Goal: Check status

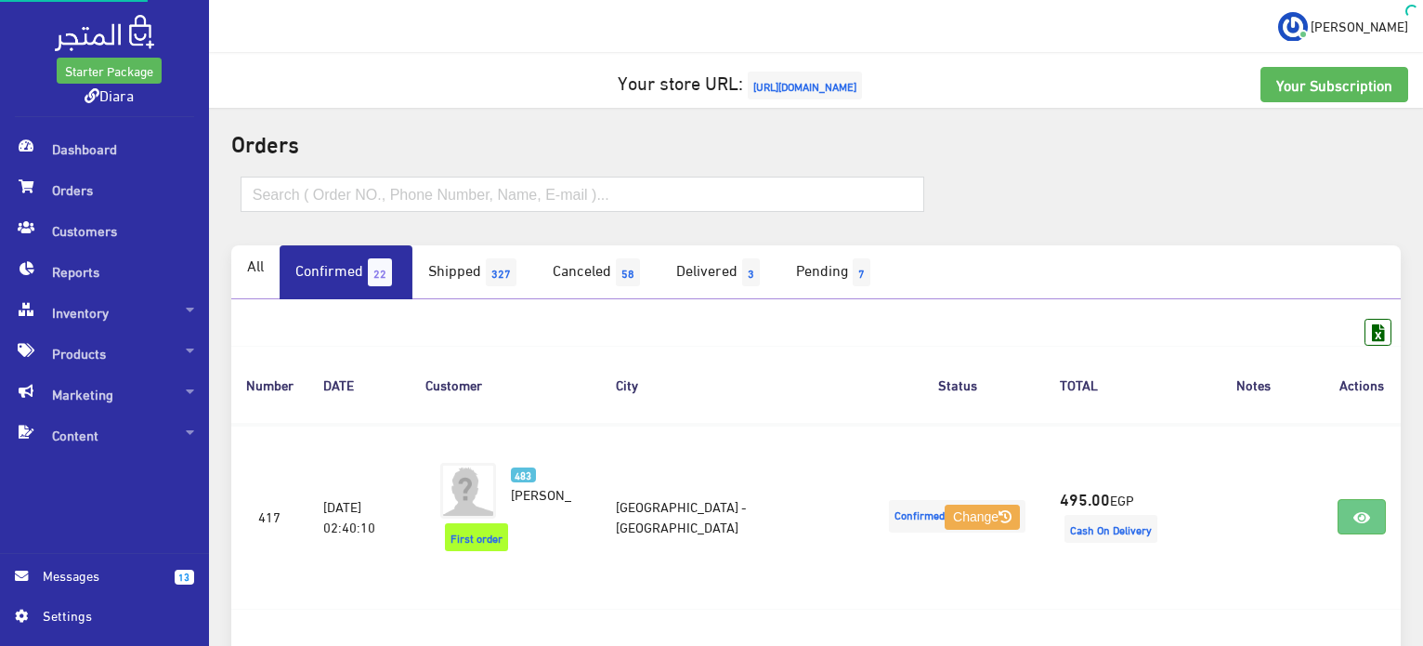
scroll to position [324, 0]
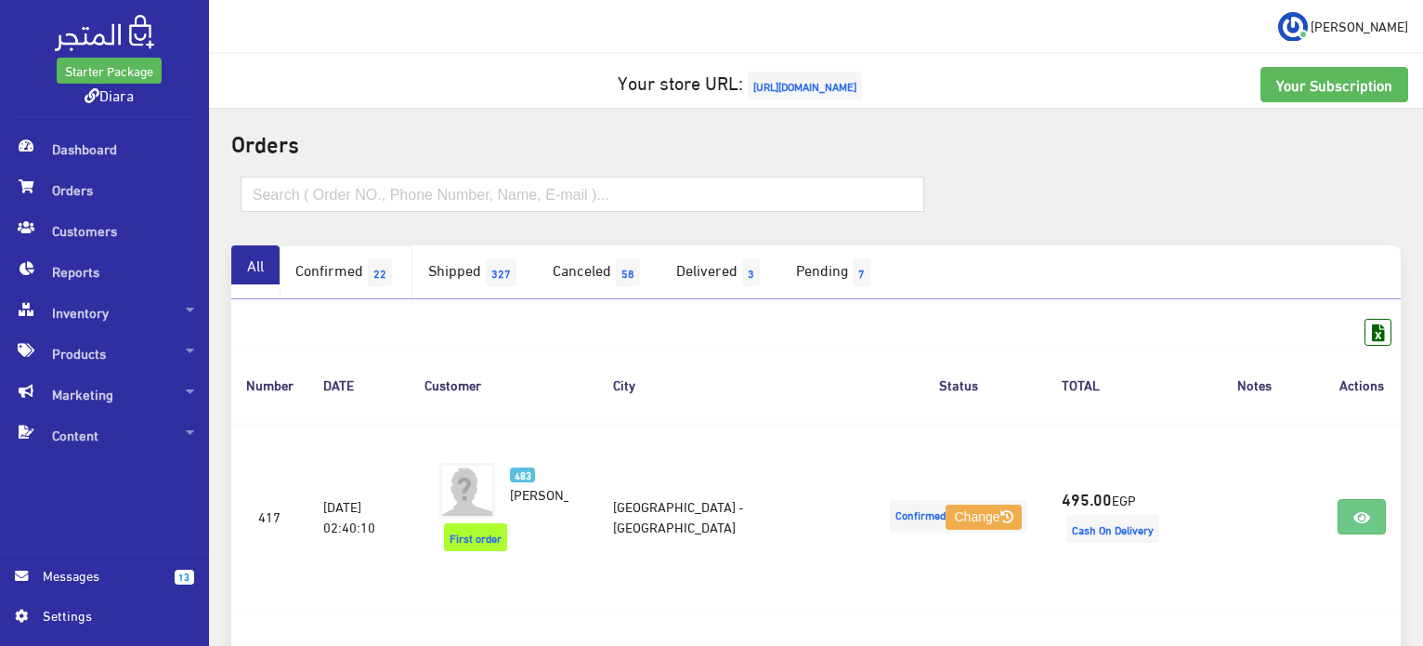
click at [326, 247] on link "Confirmed 22" at bounding box center [346, 272] width 133 height 54
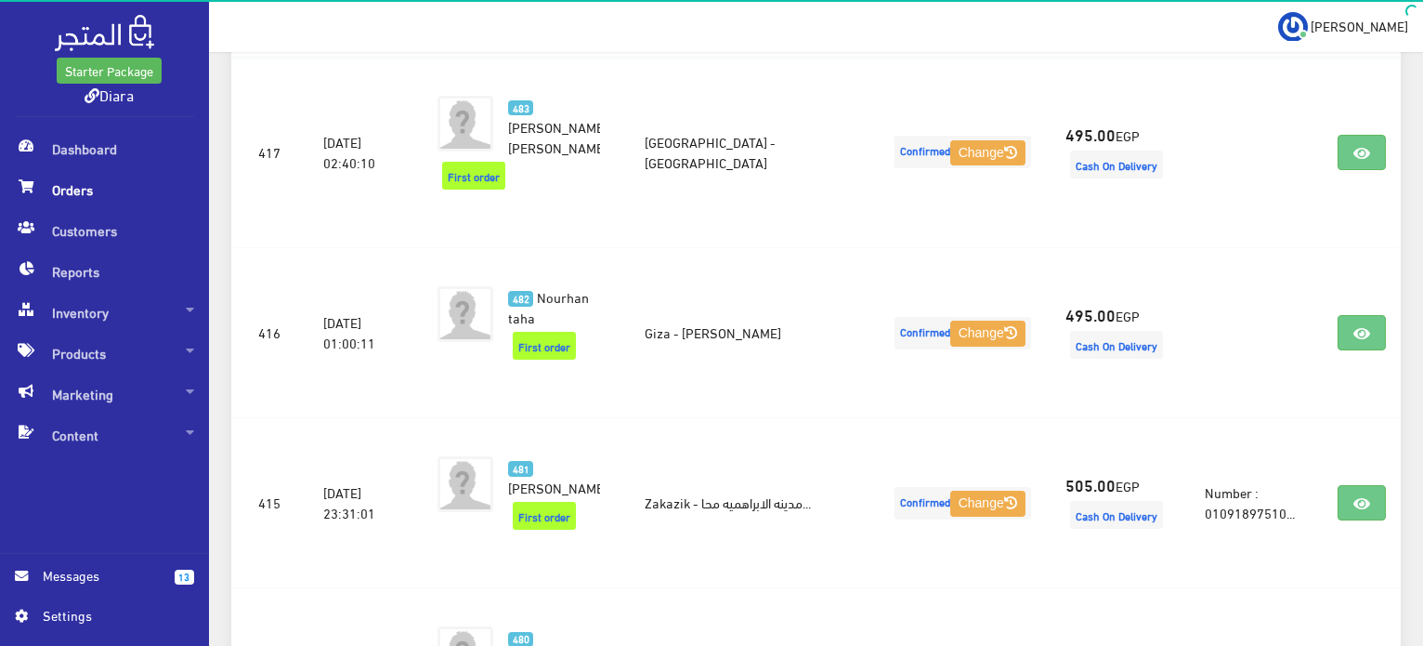
scroll to position [372, 0]
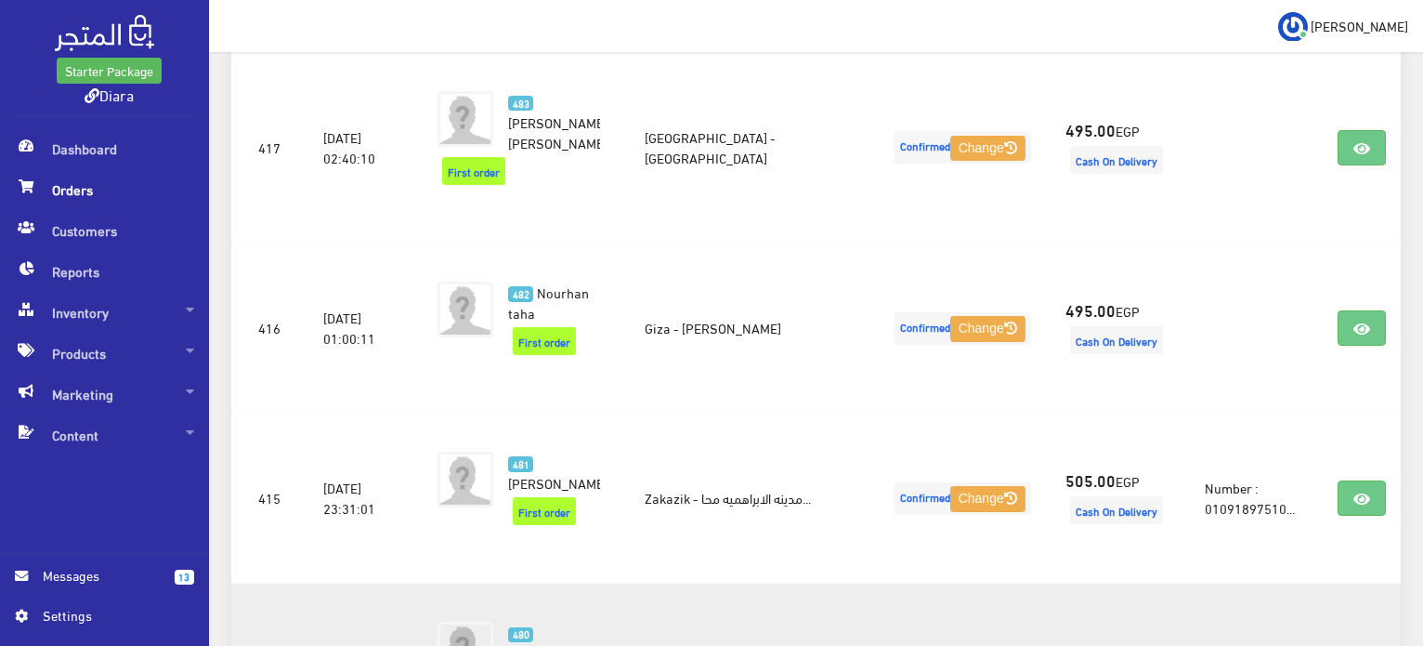
drag, startPoint x: 1363, startPoint y: 439, endPoint x: 1370, endPoint y: 599, distance: 159.9
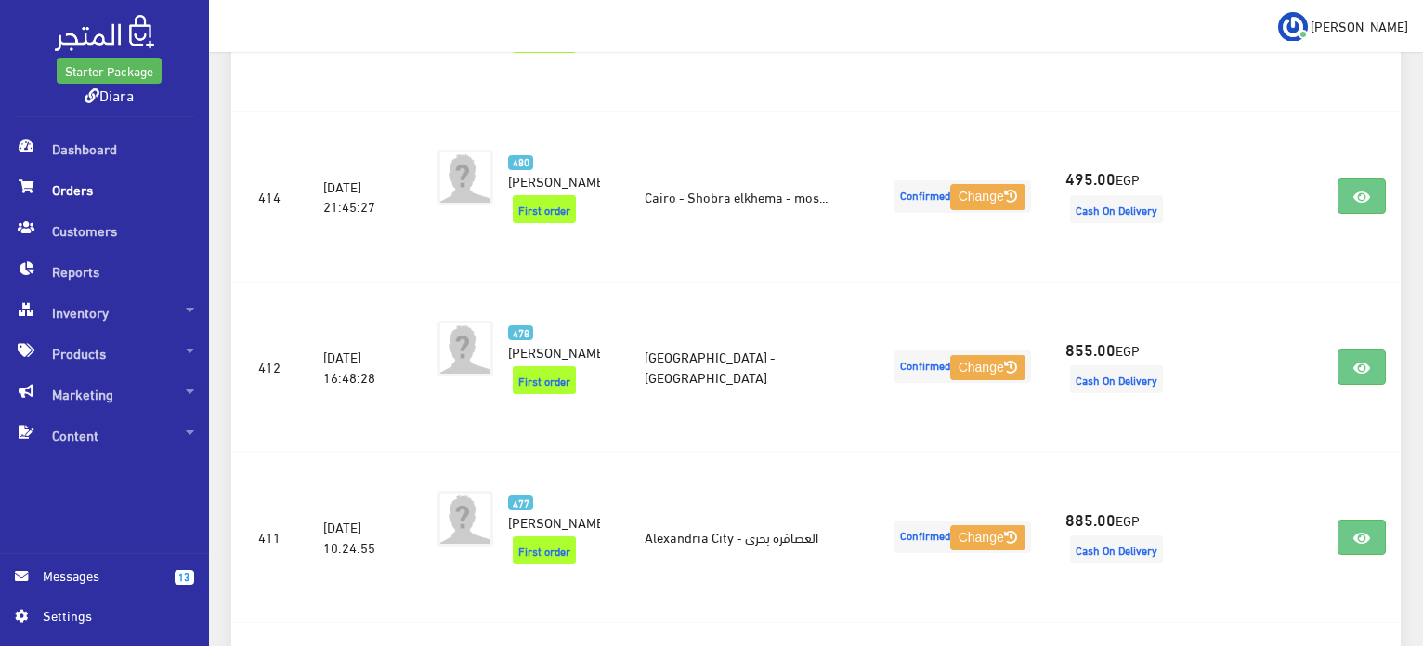
scroll to position [0, 0]
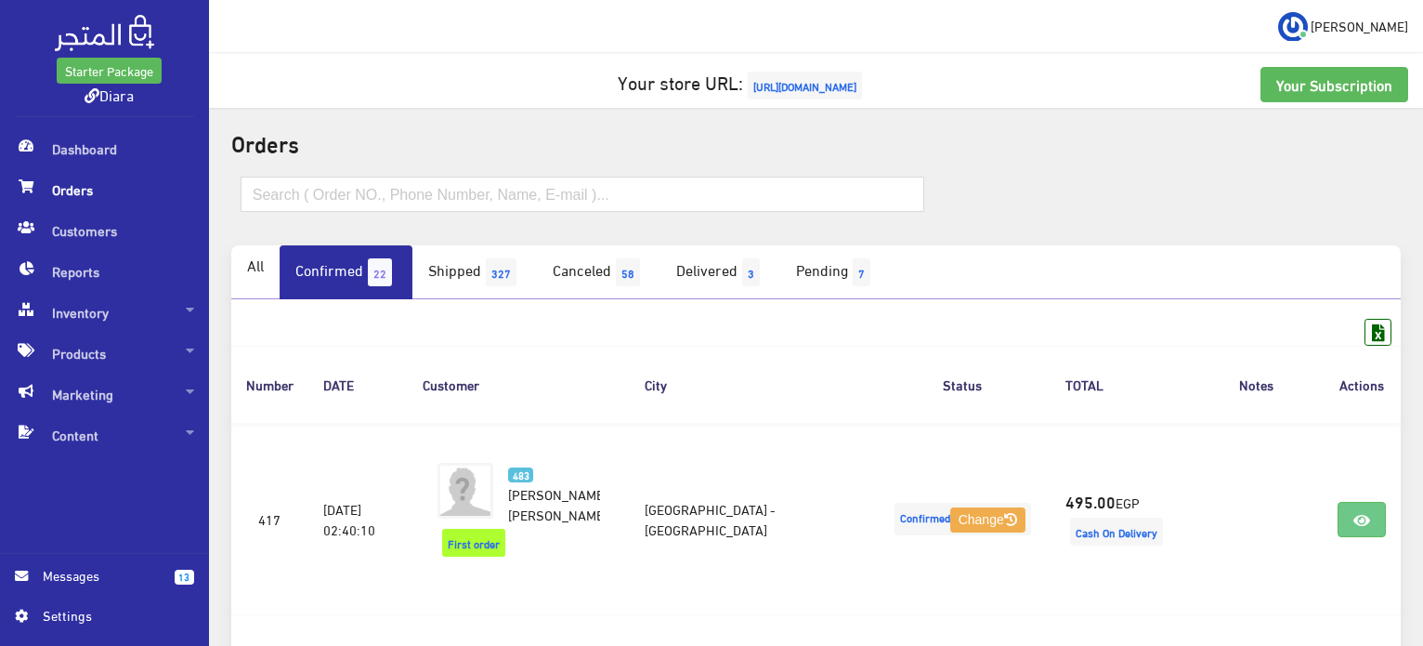
click at [810, 85] on span "[URL][DOMAIN_NAME]" at bounding box center [805, 86] width 114 height 28
click at [111, 366] on span "Products" at bounding box center [104, 353] width 179 height 41
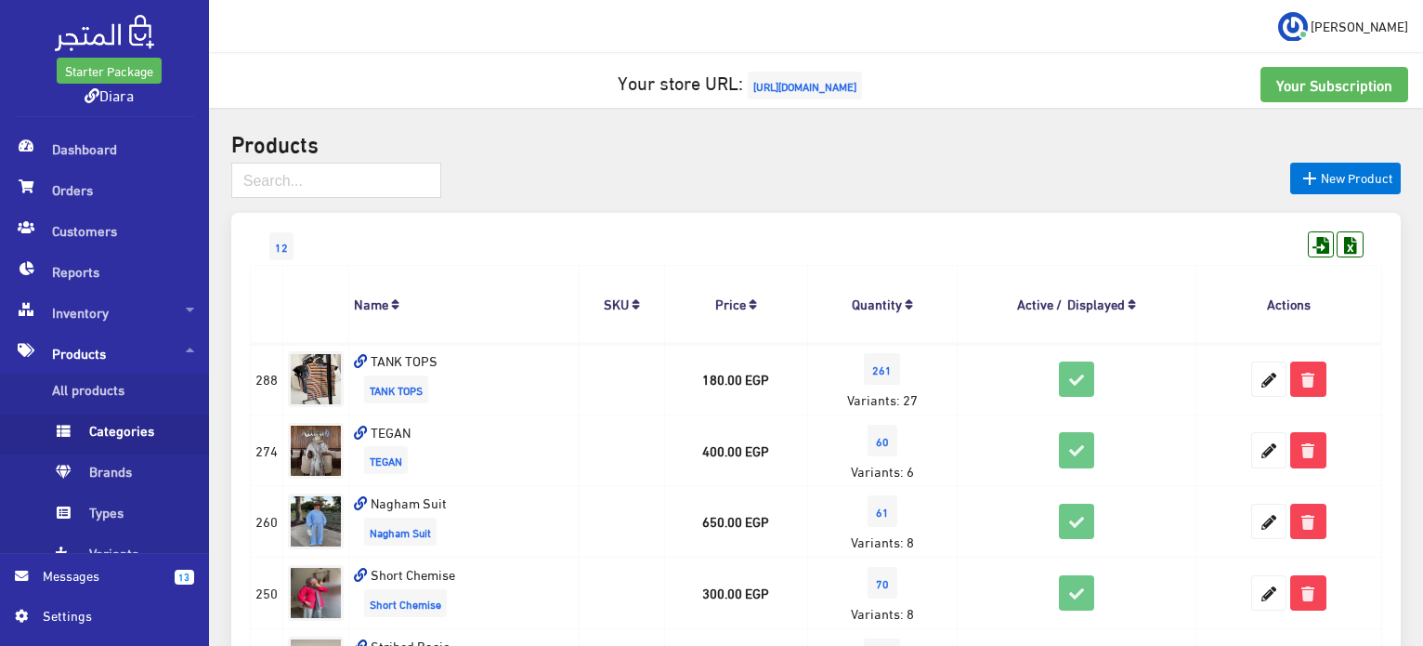
click at [122, 414] on span "Categories" at bounding box center [122, 434] width 141 height 41
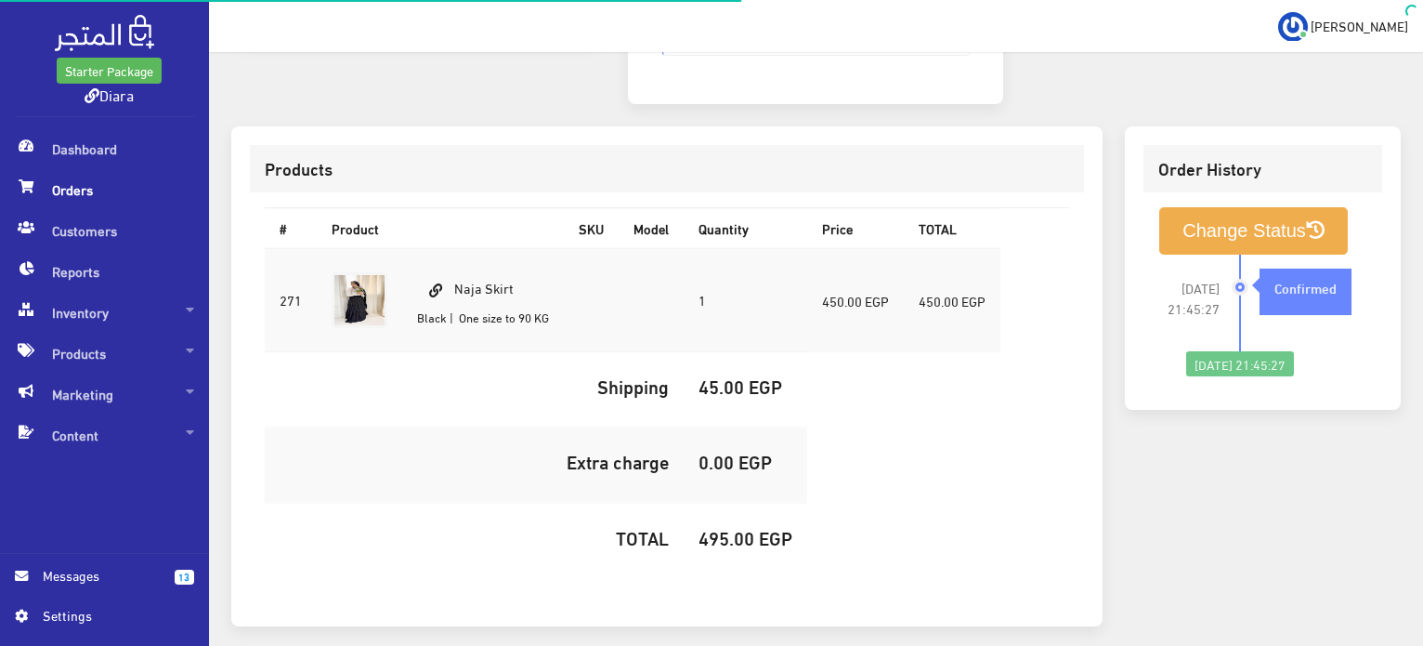
scroll to position [526, 0]
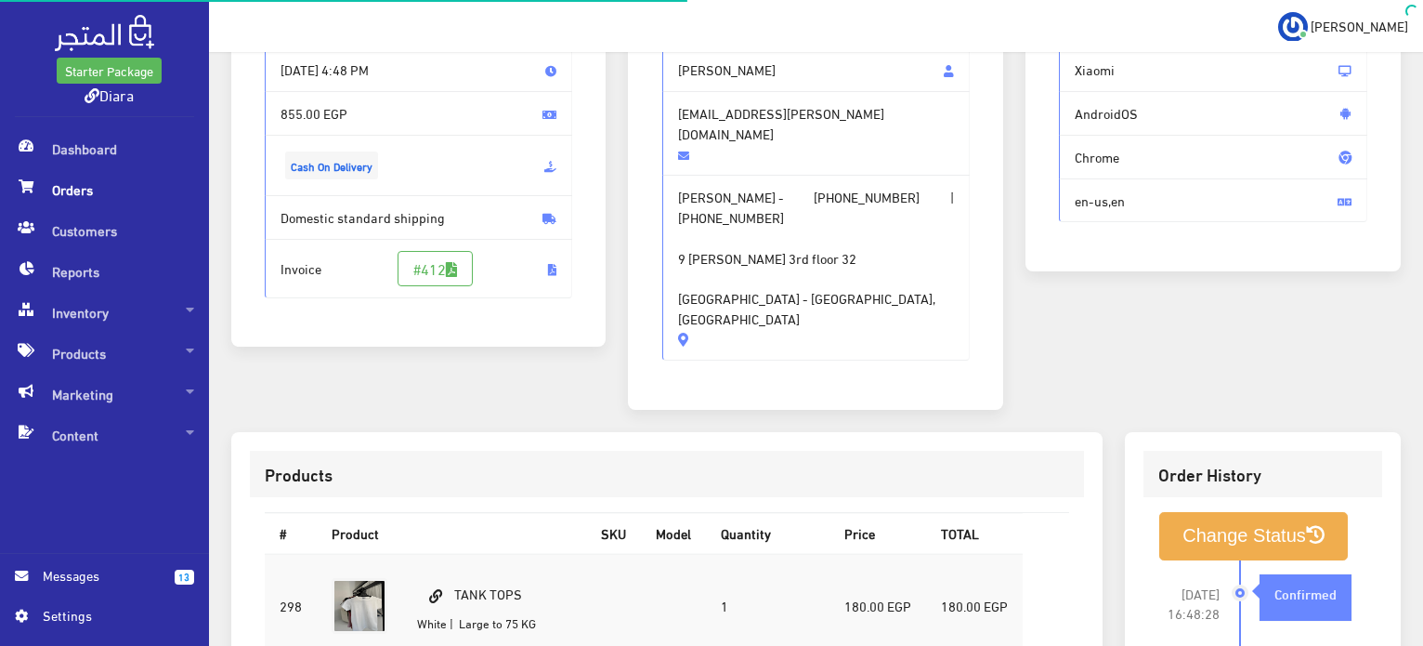
scroll to position [732, 0]
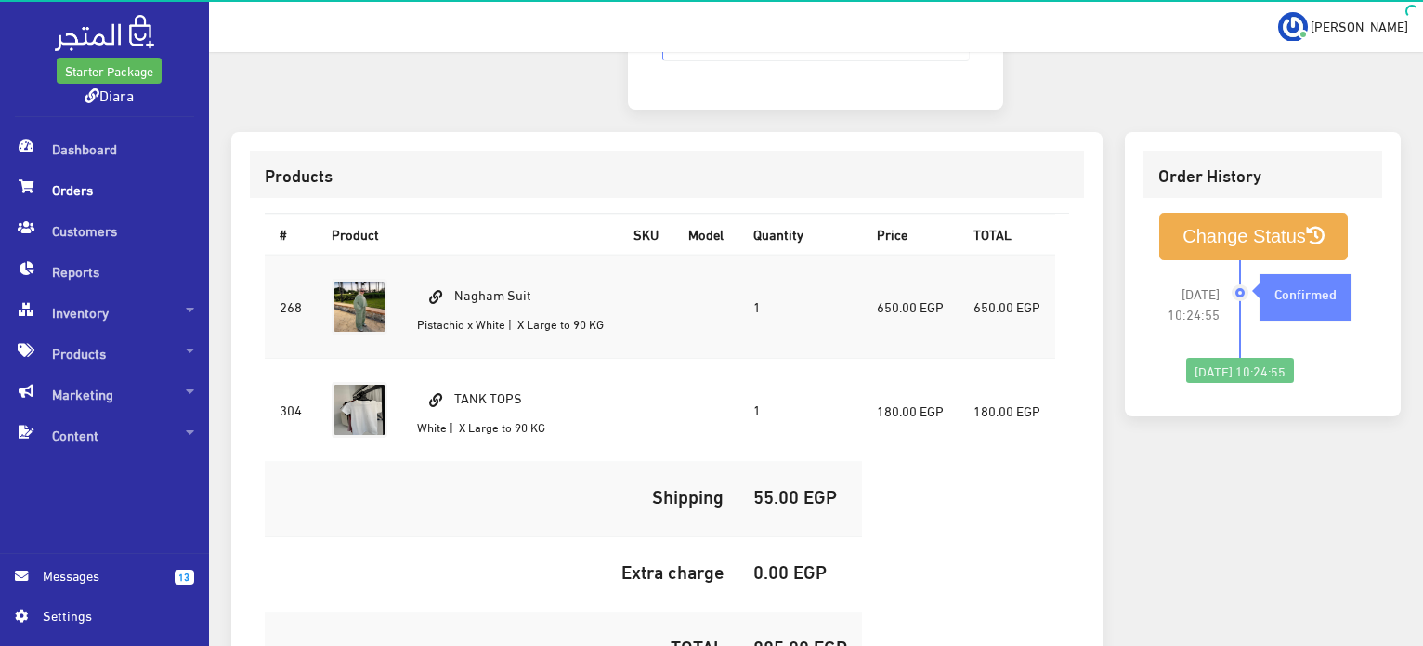
scroll to position [673, 0]
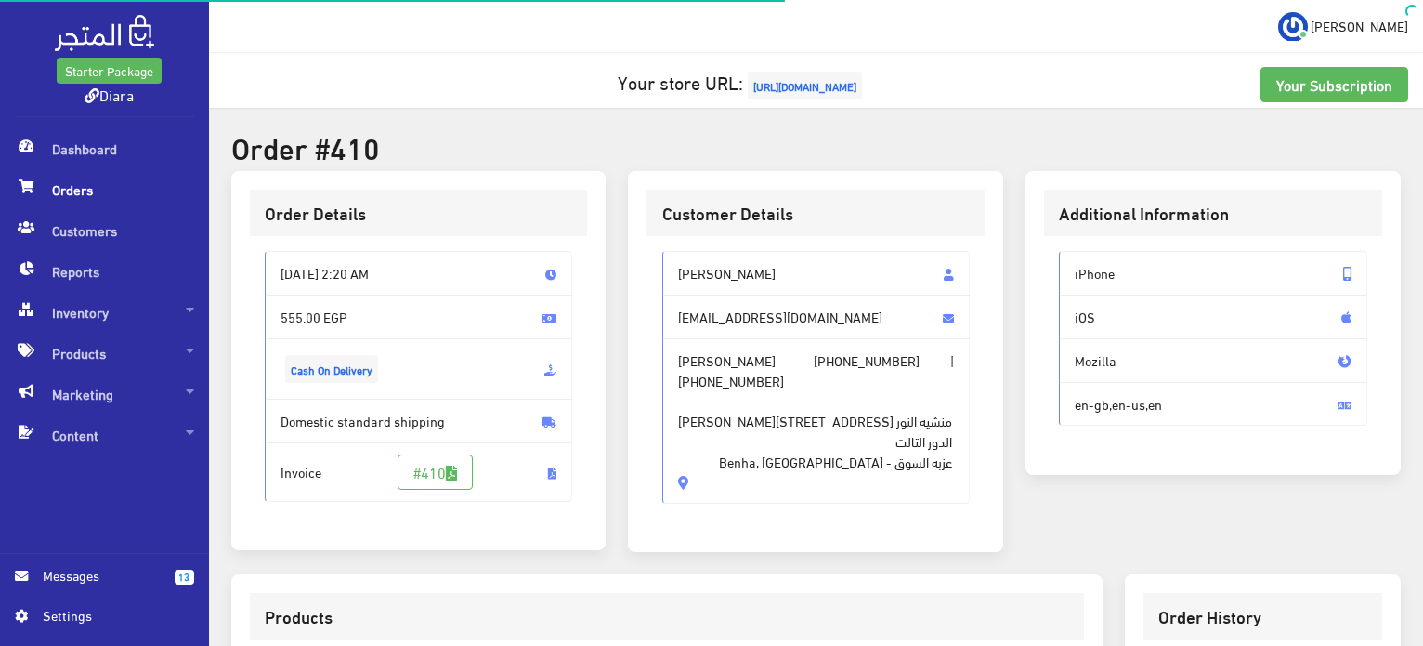
scroll to position [526, 0]
